Goal: Navigation & Orientation: Go to known website

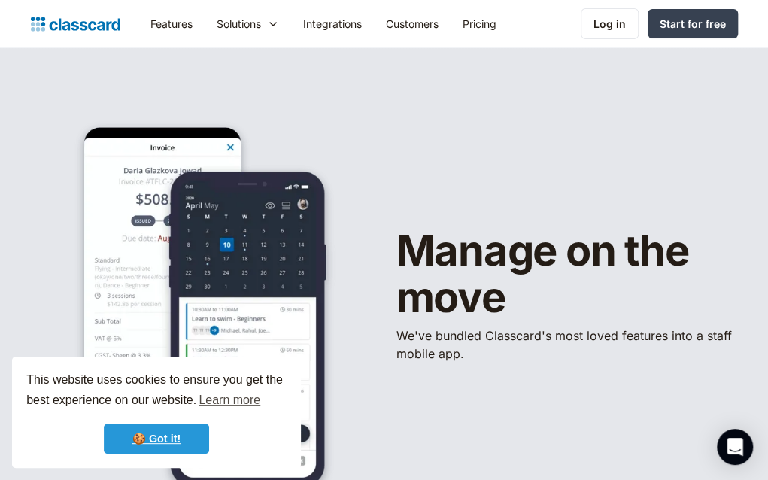
click at [159, 447] on link "🍪 Got it!" at bounding box center [156, 438] width 105 height 30
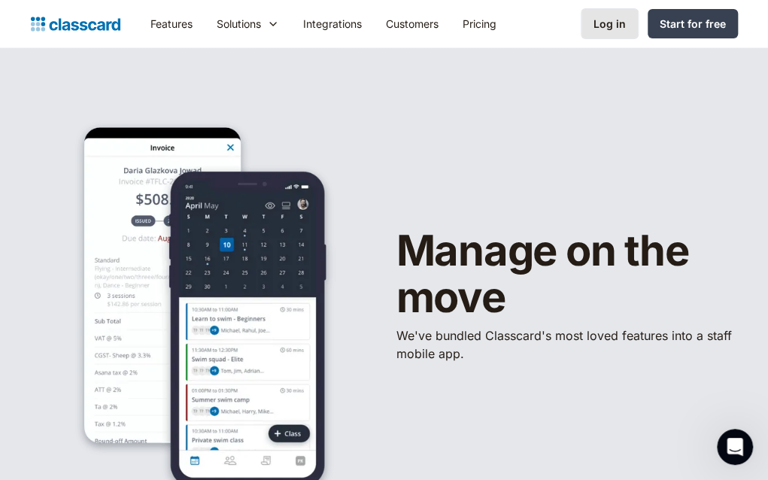
click at [596, 26] on div "Log in" at bounding box center [609, 24] width 32 height 16
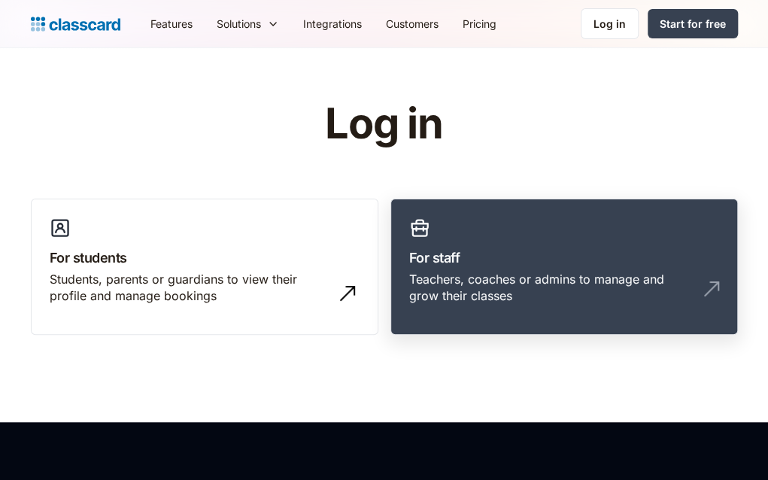
click at [465, 261] on h3 "For staff" at bounding box center [564, 257] width 310 height 20
